Goal: Information Seeking & Learning: Learn about a topic

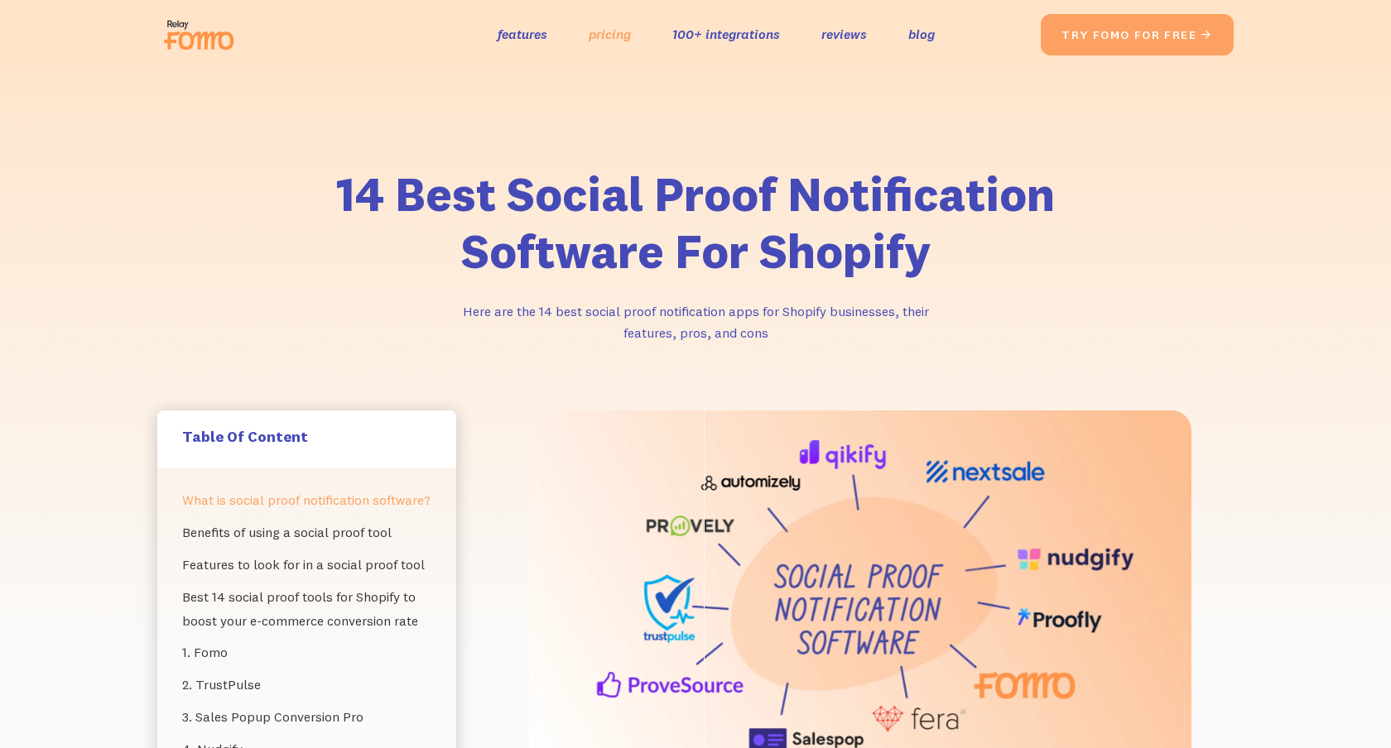
click at [601, 33] on link "pricing" at bounding box center [610, 34] width 42 height 24
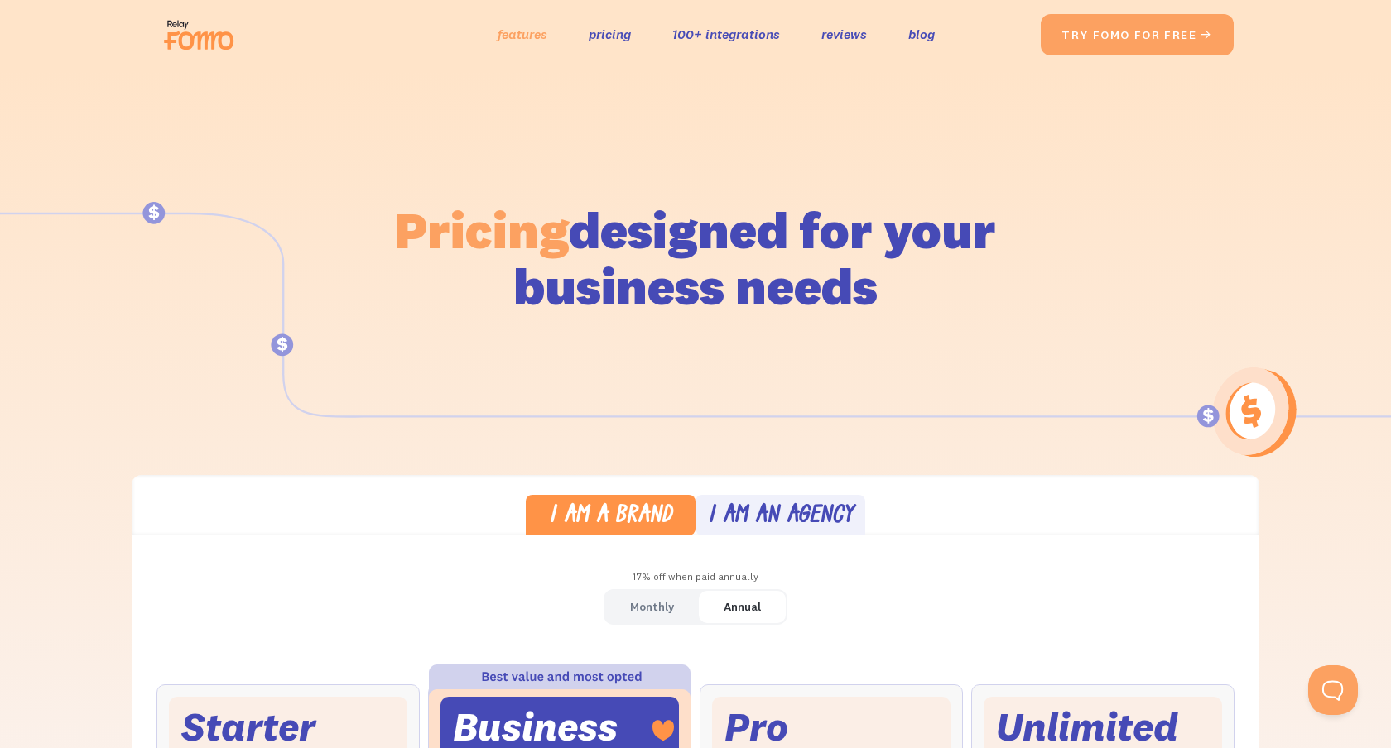
click at [509, 37] on link "features" at bounding box center [522, 34] width 50 height 24
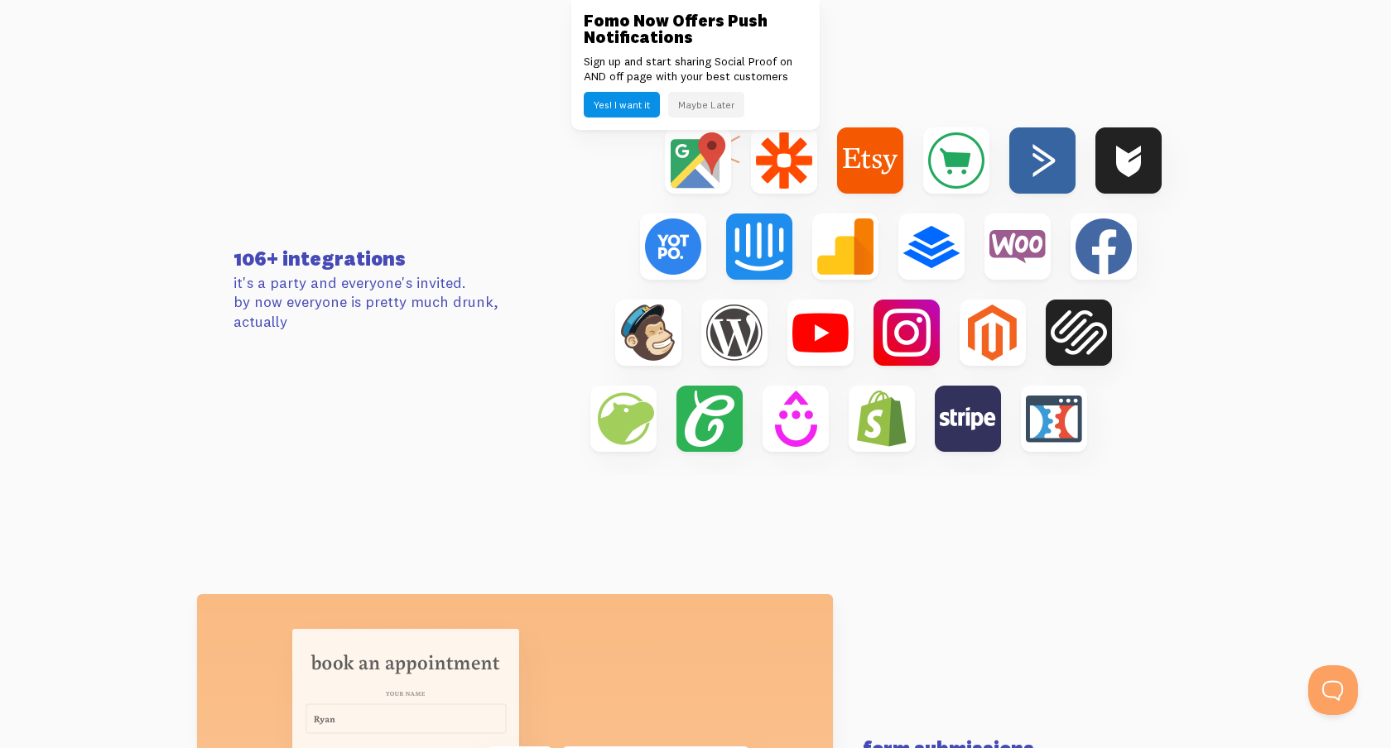
scroll to position [5858, 0]
